Goal: Check status: Check status

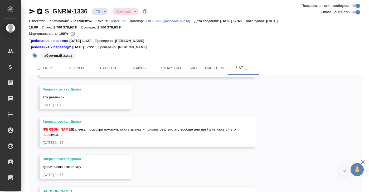
scroll to position [1524, 0]
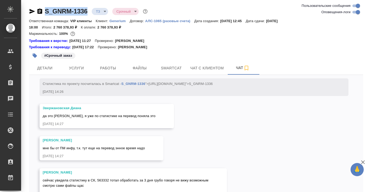
drag, startPoint x: 88, startPoint y: 11, endPoint x: 44, endPoint y: 11, distance: 43.2
click at [44, 11] on div "S_GNRM-1336 ТЗ tz Срочный urgent" at bounding box center [89, 11] width 120 height 8
copy link "S_GNRM-1336"
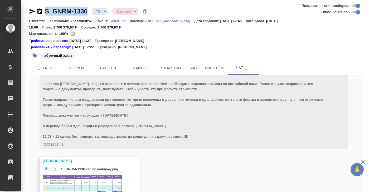
scroll to position [1711, 0]
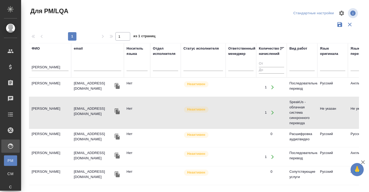
scroll to position [12, 0]
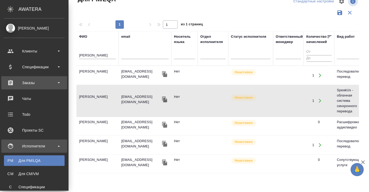
click at [32, 83] on div "Заказы" at bounding box center [34, 83] width 61 height 8
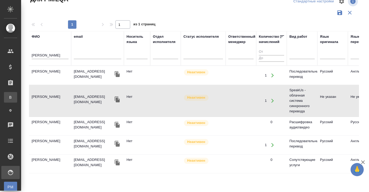
click at [17, 100] on link "В Все заказы" at bounding box center [10, 97] width 13 height 11
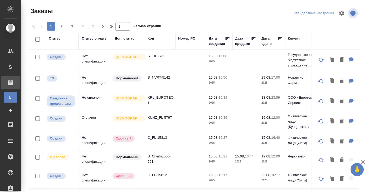
click at [150, 39] on div "Код" at bounding box center [151, 38] width 6 height 5
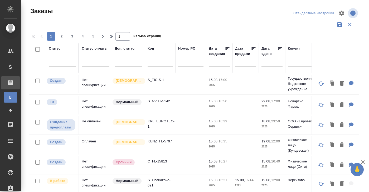
click at [151, 64] on input "text" at bounding box center [160, 63] width 25 height 7
paste input "S_GNRM-1336"
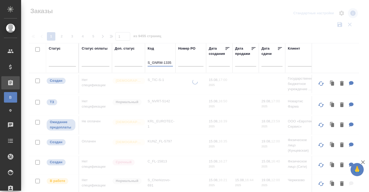
type input "S_GNRM-1335"
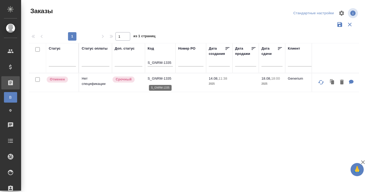
click at [159, 78] on p "S_GNRM-1335" at bounding box center [160, 78] width 25 height 5
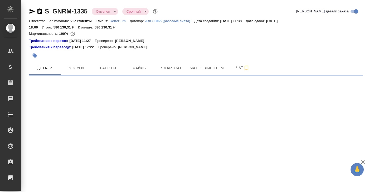
select select "RU"
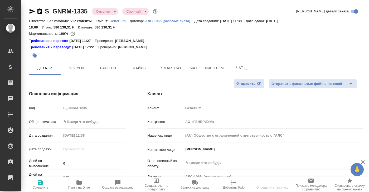
type textarea "x"
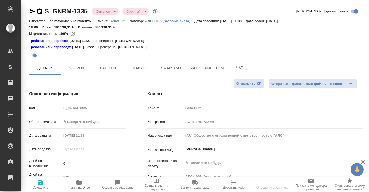
type textarea "x"
click at [140, 67] on span "Файлы" at bounding box center [139, 68] width 25 height 7
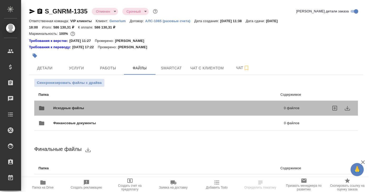
click at [79, 109] on span "Исходные файлы" at bounding box center [118, 107] width 131 height 5
